Goal: Transaction & Acquisition: Subscribe to service/newsletter

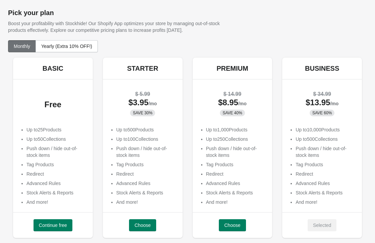
scroll to position [26, 0]
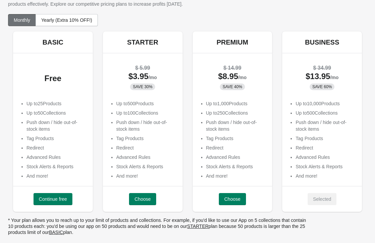
click at [79, 16] on button "Yearly (Extra 10% OFF!)" at bounding box center [67, 20] width 62 height 12
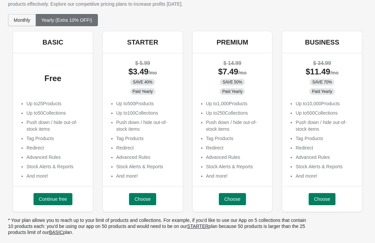
click at [21, 16] on button "Monthly" at bounding box center [22, 20] width 28 height 12
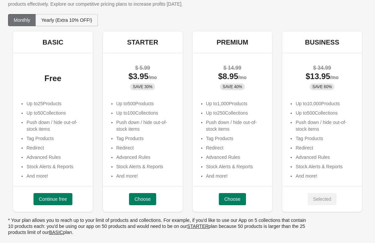
click at [67, 17] on span "Yearly (Extra 10% OFF!)" at bounding box center [66, 19] width 51 height 5
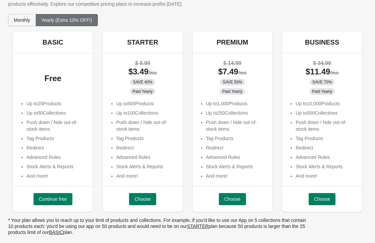
click at [15, 23] on button "Monthly" at bounding box center [22, 20] width 28 height 12
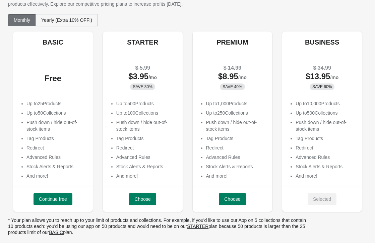
click at [66, 17] on span "Yearly (Extra 10% OFF!)" at bounding box center [66, 19] width 51 height 5
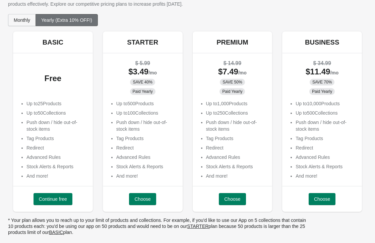
click at [27, 18] on span "Monthly" at bounding box center [22, 19] width 16 height 5
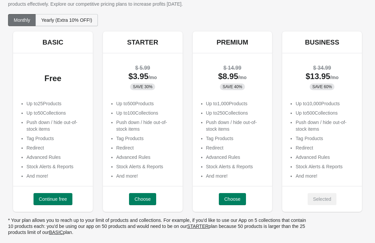
click at [57, 20] on span "Yearly (Extra 10% OFF!)" at bounding box center [66, 19] width 51 height 5
